Goal: Task Accomplishment & Management: Complete application form

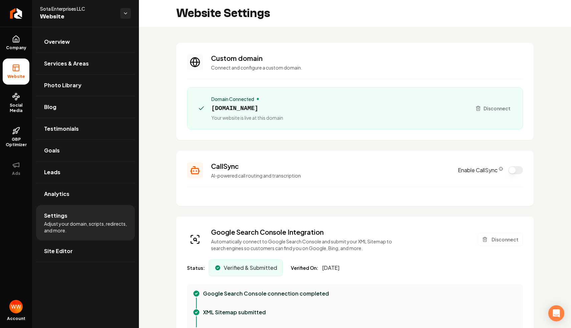
click at [289, 57] on h3 "Custom domain" at bounding box center [367, 57] width 312 height 9
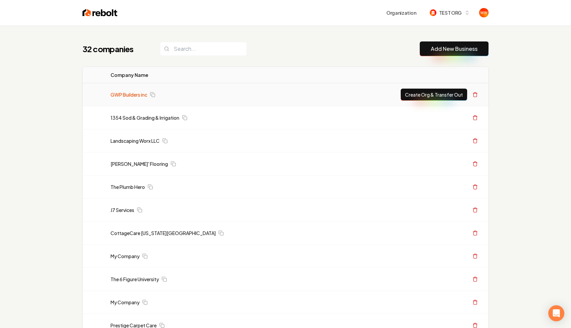
click at [122, 97] on link "GWP Builders inc" at bounding box center [129, 94] width 37 height 7
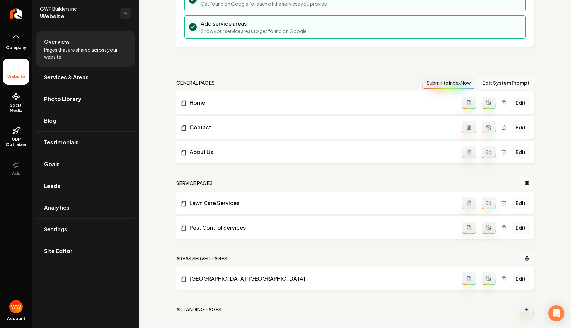
scroll to position [182, 0]
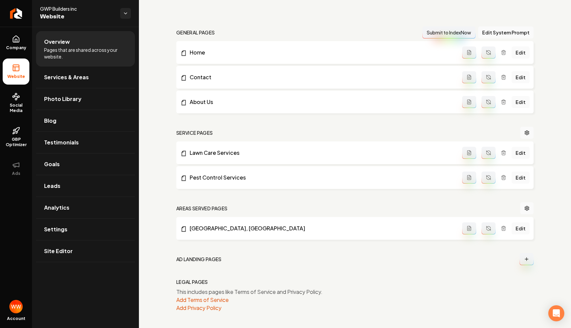
click at [194, 258] on h2 "Ad landing pages" at bounding box center [198, 258] width 45 height 7
click at [523, 261] on button "Main content area" at bounding box center [527, 259] width 14 height 12
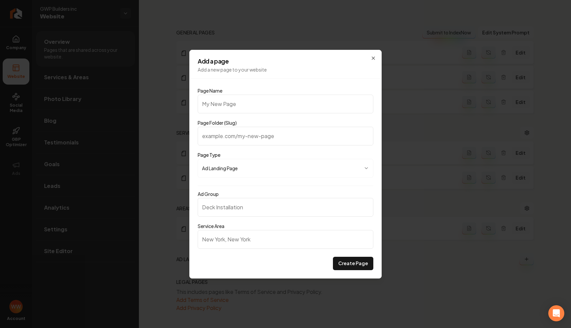
click at [266, 101] on input "Page Name" at bounding box center [286, 103] width 176 height 19
type input "E"
type input "e"
type input "Ex"
type input "ex"
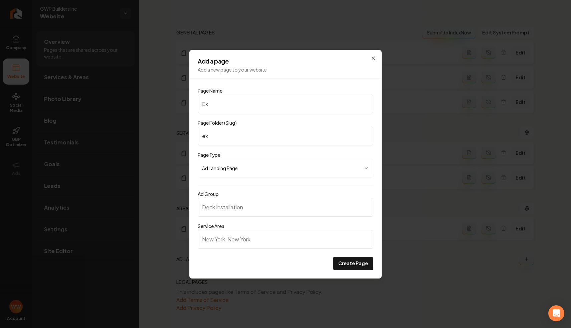
type input "Ext"
type input "ext"
type input "Exte"
type input "exte"
type input "Exter"
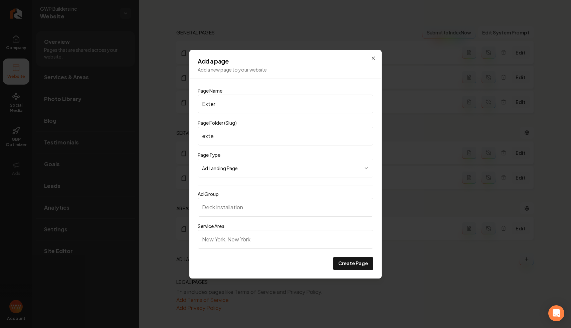
type input "exter"
type input "Exteri"
type input "exteri"
type input "Exterio"
type input "exterio"
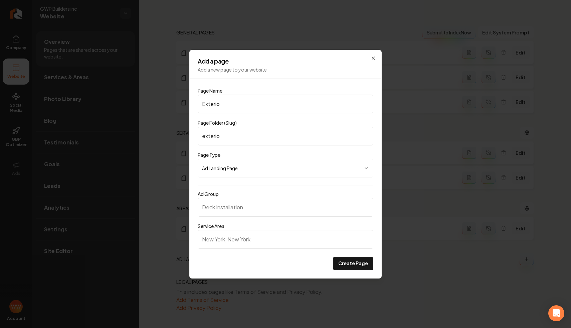
type input "Exterior"
type input "exterior"
type input "Exterior P"
type input "exterior-p"
type input "Exterior Pa"
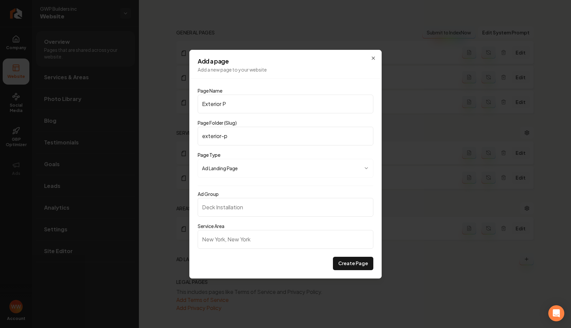
type input "exterior-pa"
type input "Exterior Pai"
type input "exterior-pai"
type input "Exterior Pain"
type input "exterior-pain"
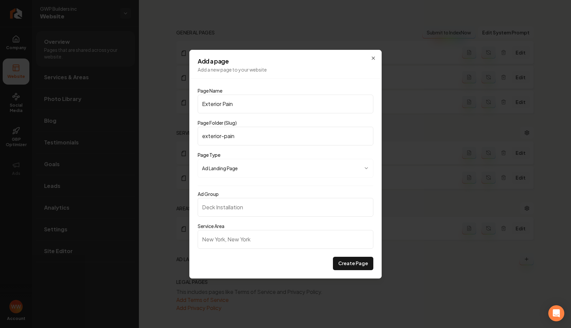
type input "Exterior Paint"
type input "exterior-paint"
type input "Exterior Painti"
type input "exterior-painti"
type input "Exterior Paintin"
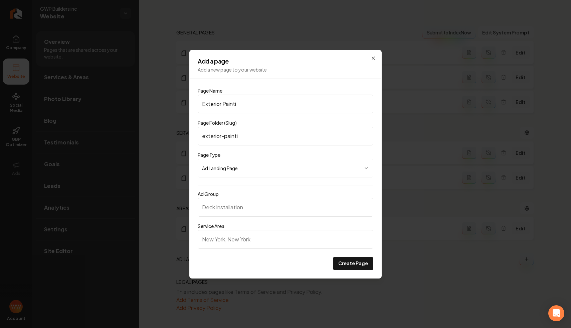
type input "exterior-paintin"
type input "Exterior Painting"
type input "exterior-painting"
type input "Exterior Painting S"
type input "exterior-painting-s"
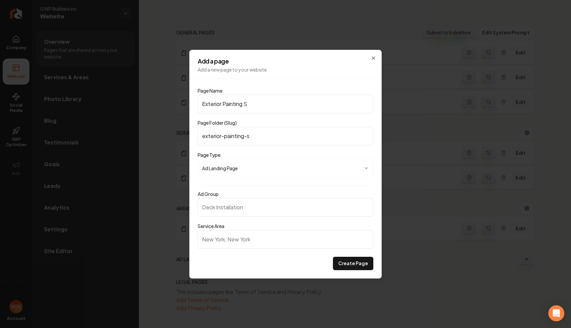
type input "Exterior Painting Se"
type input "exterior-painting-se"
type input "Exterior Painting Ser"
type input "exterior-painting-ser"
type input "Exterior Painting Serv"
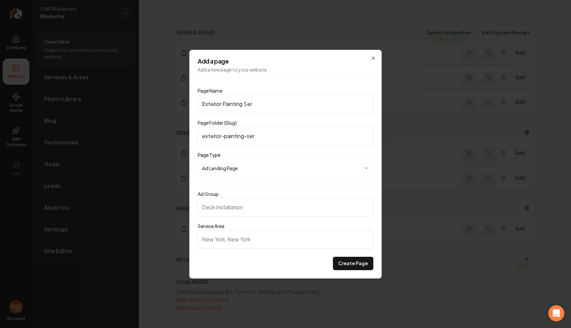
type input "exterior-painting-serv"
type input "Exterior Painting Servi"
type input "exterior-painting-servi"
type input "Exterior Painting Servic"
type input "exterior-painting-servic"
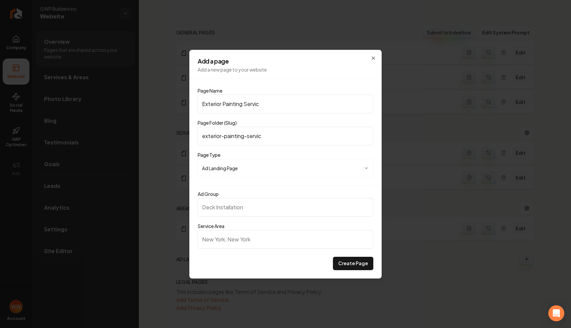
type input "Exterior Painting Service"
type input "exterior-painting-service"
type input "Exterior Painting Services"
type input "exterior-painting-services"
type input "Exterior Painting Services"
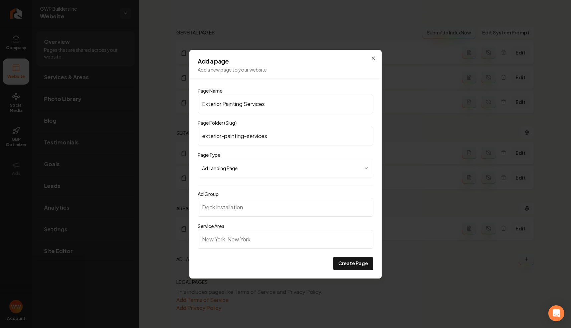
click at [253, 216] on div "Ad Group Service Area" at bounding box center [286, 224] width 176 height 64
click at [262, 205] on input "Ad Group" at bounding box center [286, 207] width 176 height 19
click at [262, 105] on input "Exterior Painting Services" at bounding box center [286, 103] width 176 height 19
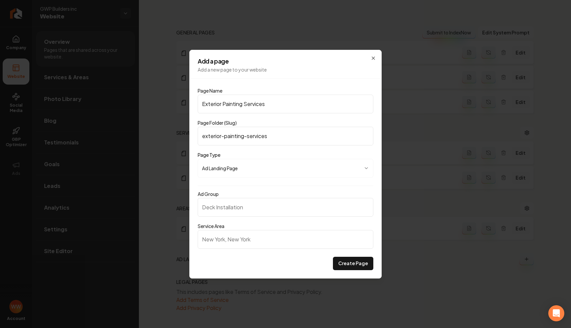
click at [240, 207] on input "Ad Group" at bounding box center [286, 207] width 176 height 19
paste input "Exterior Painting Services"
type input "Exterior Painting Services"
click at [227, 250] on div "Ad Group Exterior Painting Services Service Area" at bounding box center [286, 224] width 176 height 64
click at [238, 244] on input "Service Area" at bounding box center [286, 239] width 176 height 19
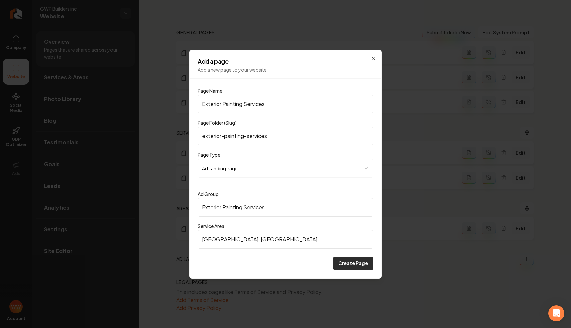
type input "Brookhaven, GA"
click at [344, 259] on button "Create Page" at bounding box center [353, 262] width 40 height 13
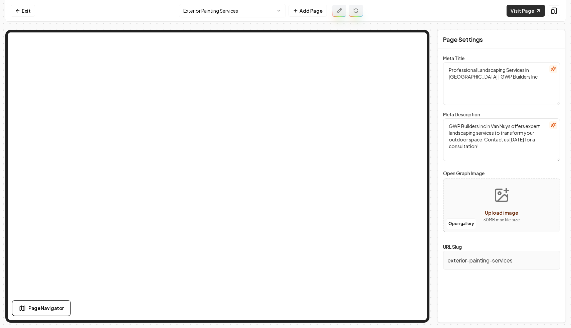
click at [519, 8] on link "Visit Page" at bounding box center [526, 11] width 38 height 12
click at [30, 12] on link "Exit" at bounding box center [23, 11] width 24 height 12
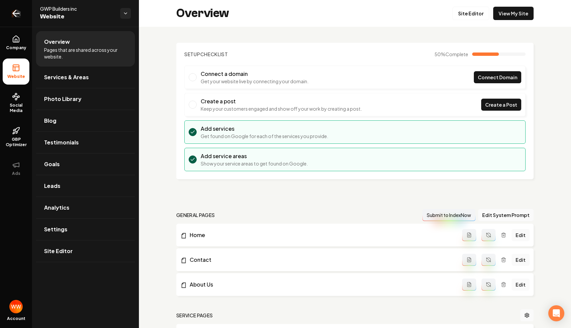
click at [17, 12] on icon "Return to dashboard" at bounding box center [16, 13] width 11 height 11
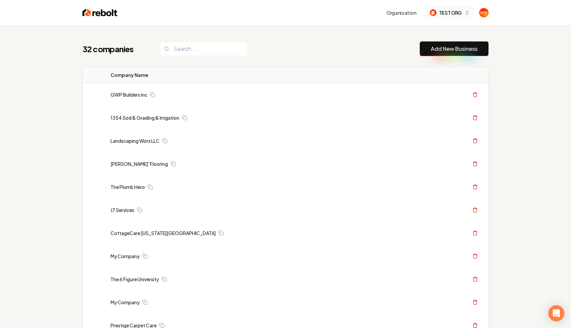
click at [460, 10] on span "TEST ORG" at bounding box center [450, 12] width 23 height 7
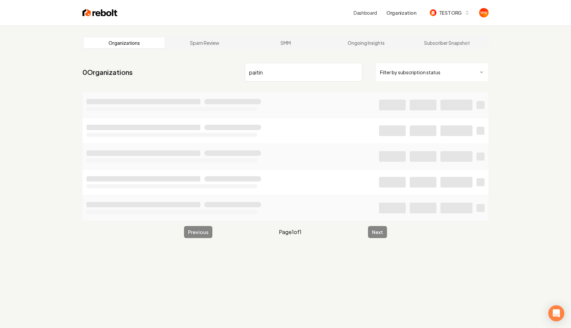
type input "paiting"
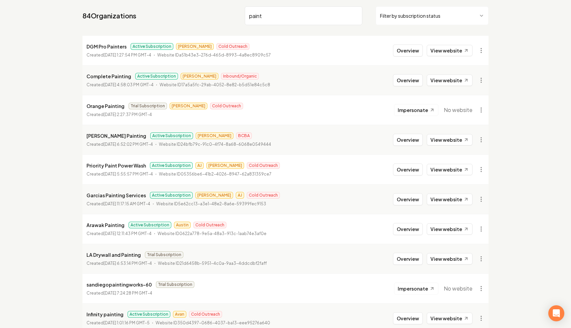
scroll to position [64, 0]
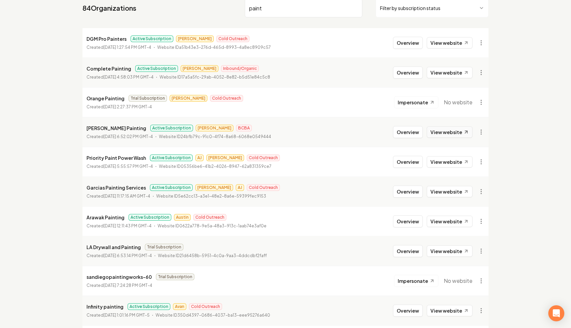
click at [438, 128] on link "View website" at bounding box center [450, 131] width 46 height 11
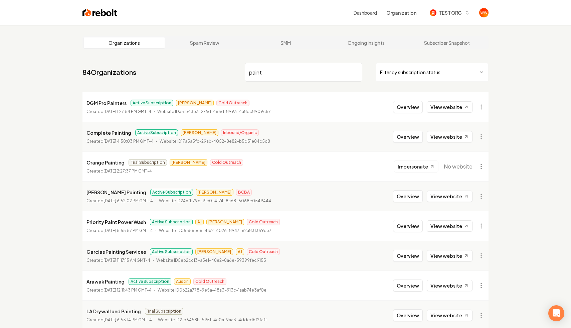
click at [315, 77] on input "paint" at bounding box center [304, 72] width 118 height 19
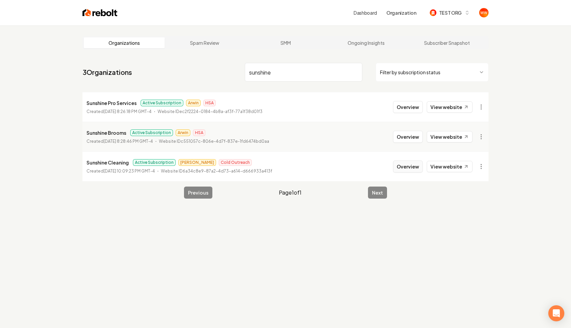
type input "sunshine"
click at [411, 166] on button "Overview" at bounding box center [408, 166] width 30 height 12
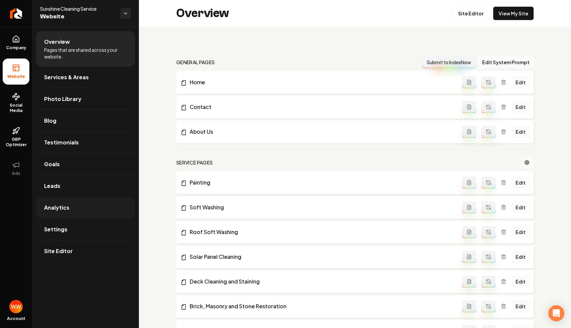
click at [112, 210] on link "Analytics" at bounding box center [85, 207] width 99 height 21
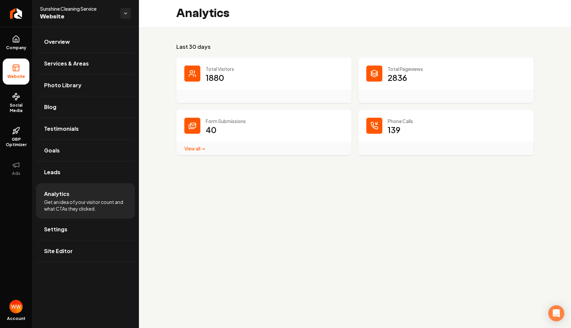
click at [196, 150] on link "View all → Form Submissions stats" at bounding box center [194, 148] width 21 height 6
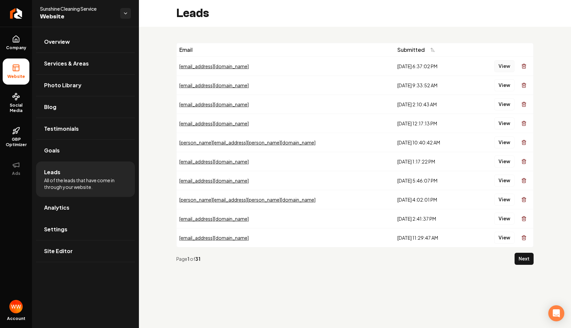
click at [503, 63] on button "View" at bounding box center [504, 66] width 20 height 12
click at [386, 42] on div "Email Submitted marho3@att.net 9/3/2025, 6:37:02 PM View jeffkeeblels@gmail.com…" at bounding box center [355, 156] width 432 height 259
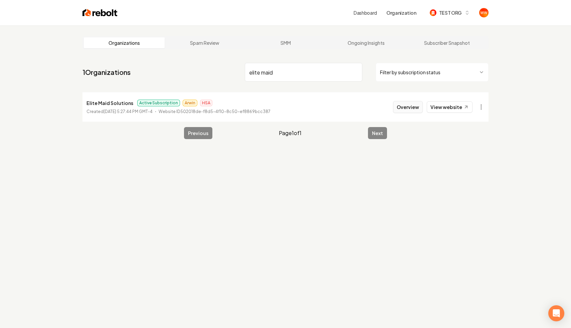
type input "elite maid"
click at [398, 107] on button "Overview" at bounding box center [408, 107] width 30 height 12
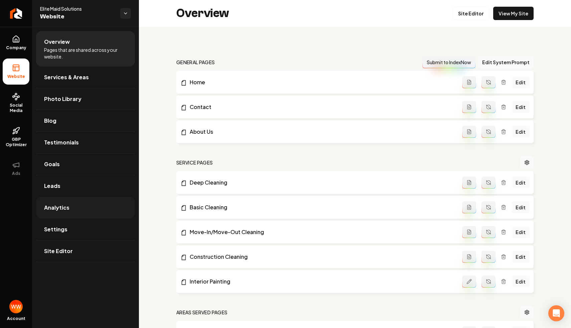
click at [84, 212] on link "Analytics" at bounding box center [85, 207] width 99 height 21
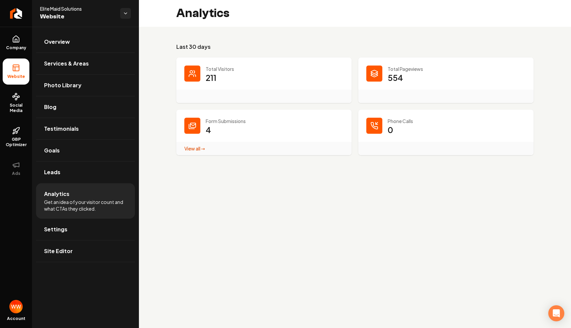
drag, startPoint x: 242, startPoint y: 138, endPoint x: 205, endPoint y: 123, distance: 39.4
click at [206, 124] on dd "4 View all → Form Submissions stats" at bounding box center [275, 134] width 138 height 20
click at [202, 150] on link "View all → Form Submissions stats" at bounding box center [194, 148] width 21 height 6
drag, startPoint x: 400, startPoint y: 83, endPoint x: 333, endPoint y: 65, distance: 69.2
click at [333, 65] on dl "Total Visitors 211 Total Pageviews 554 Form Submissions 4 View all → Form Submi…" at bounding box center [354, 105] width 357 height 97
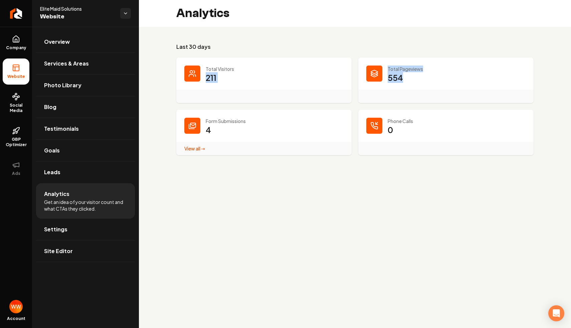
click at [411, 120] on p "Phone Calls" at bounding box center [457, 121] width 138 height 7
drag, startPoint x: 407, startPoint y: 128, endPoint x: 381, endPoint y: 97, distance: 40.2
click at [382, 100] on dl "Total Visitors 211 Total Pageviews 554 Form Submissions 4 View all → Form Submi…" at bounding box center [354, 105] width 357 height 97
click at [282, 92] on div "Main content area" at bounding box center [263, 95] width 175 height 13
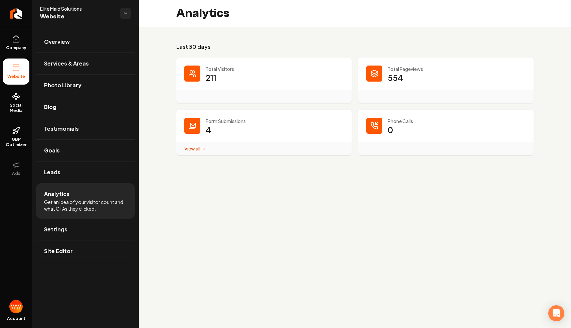
click at [282, 92] on div "Main content area" at bounding box center [263, 95] width 175 height 13
click at [405, 41] on div "Last 30 days Total Visitors 211 Total Pageviews 554 Form Submissions 4 View all…" at bounding box center [355, 99] width 432 height 144
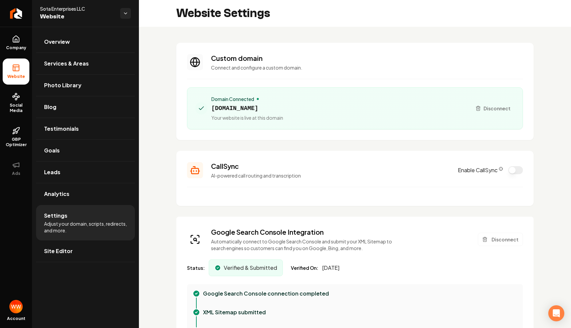
scroll to position [42, 0]
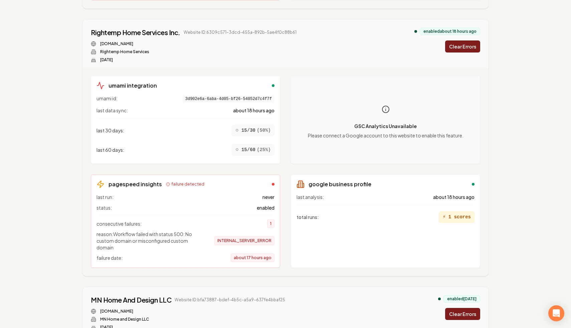
scroll to position [367, 0]
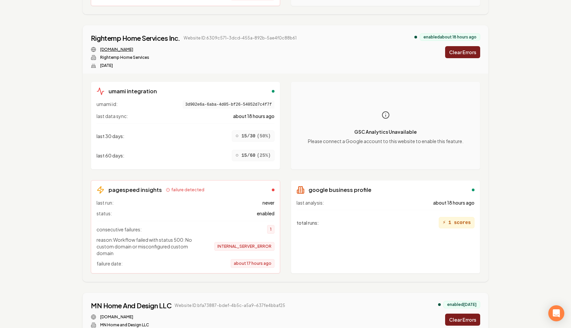
click at [133, 49] on link "[DOMAIN_NAME]" at bounding box center [116, 49] width 33 height 5
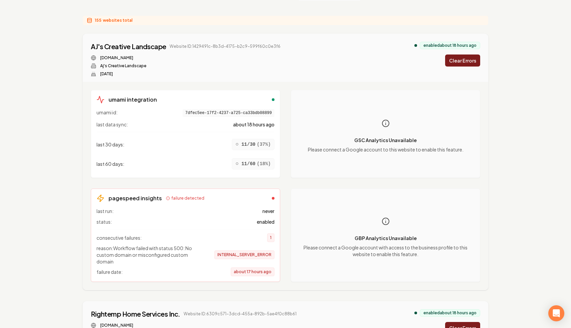
scroll to position [80, 0]
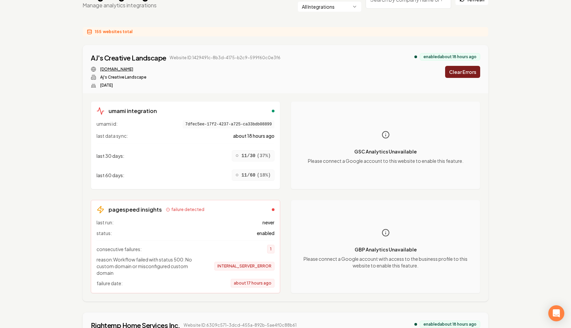
click at [133, 69] on link "[DOMAIN_NAME]" at bounding box center [116, 68] width 33 height 5
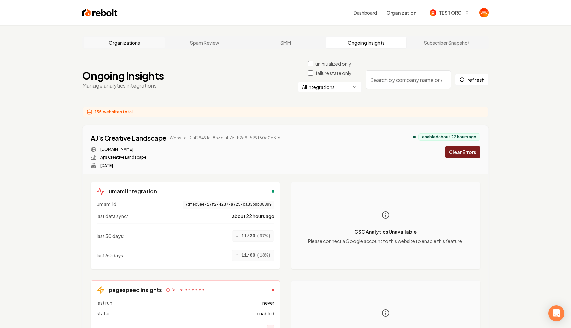
click at [111, 37] on link "Organizations" at bounding box center [124, 42] width 81 height 11
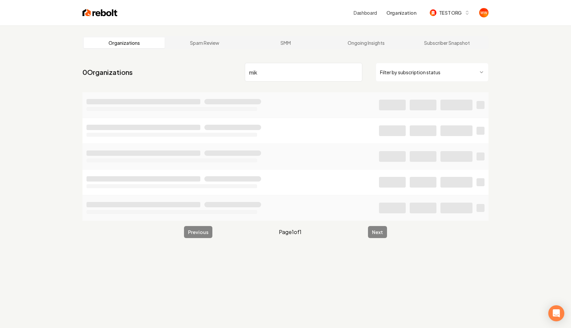
type input "[PERSON_NAME]"
